Goal: Information Seeking & Learning: Learn about a topic

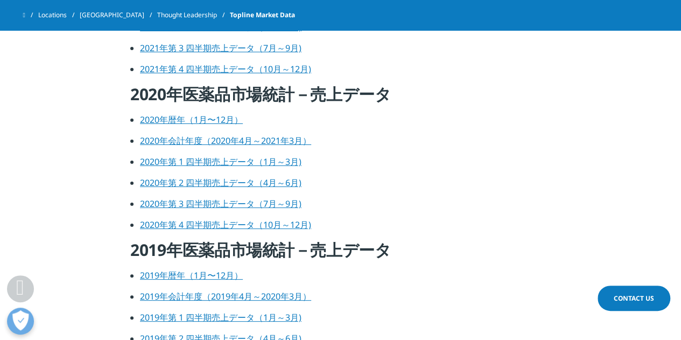
scroll to position [1106, 0]
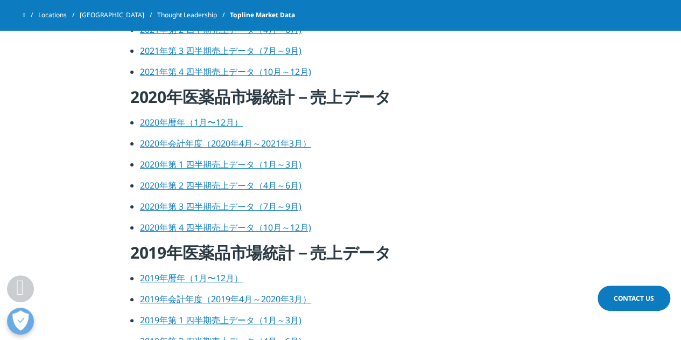
click at [208, 124] on link "2020年暦年（1月〜12月）" at bounding box center [191, 122] width 103 height 12
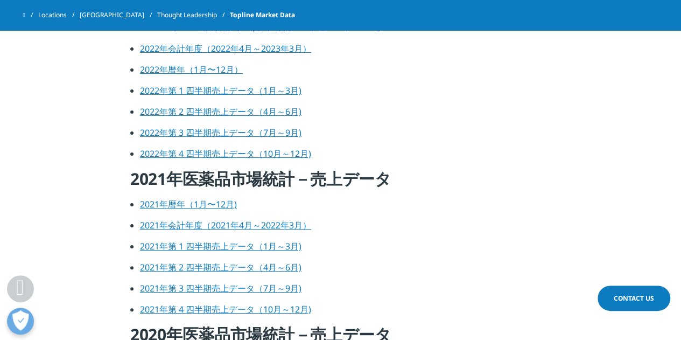
scroll to position [867, 0]
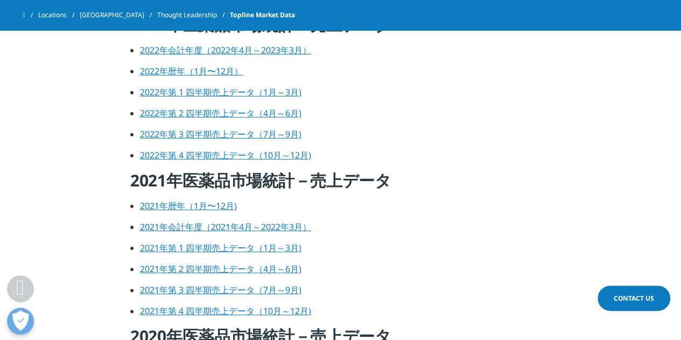
click at [187, 205] on link "2021年暦年（1月〜12月)" at bounding box center [188, 206] width 97 height 12
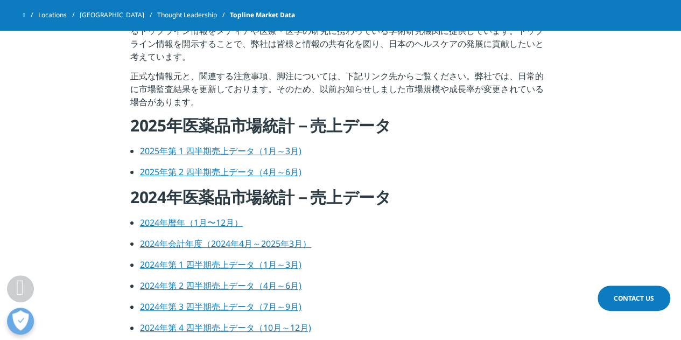
scroll to position [383, 0]
